Goal: Task Accomplishment & Management: Manage account settings

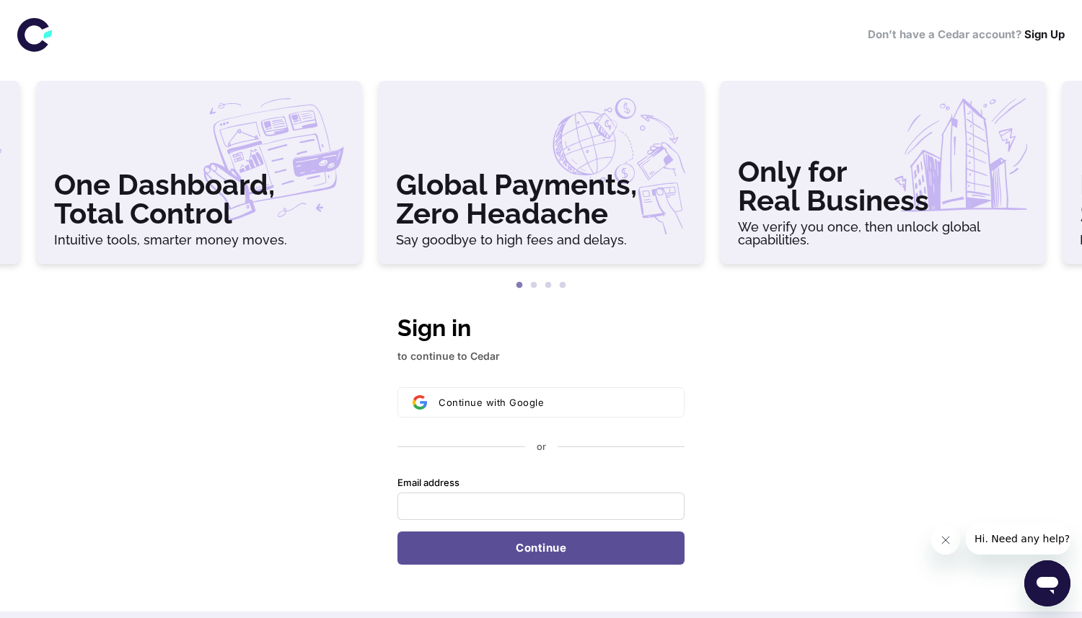
click at [296, 190] on h3 "One Dashboard, Total Control" at bounding box center [199, 199] width 290 height 58
click at [547, 183] on h3 "Global Payments, Zero Headache" at bounding box center [542, 199] width 290 height 58
